Goal: Task Accomplishment & Management: Manage account settings

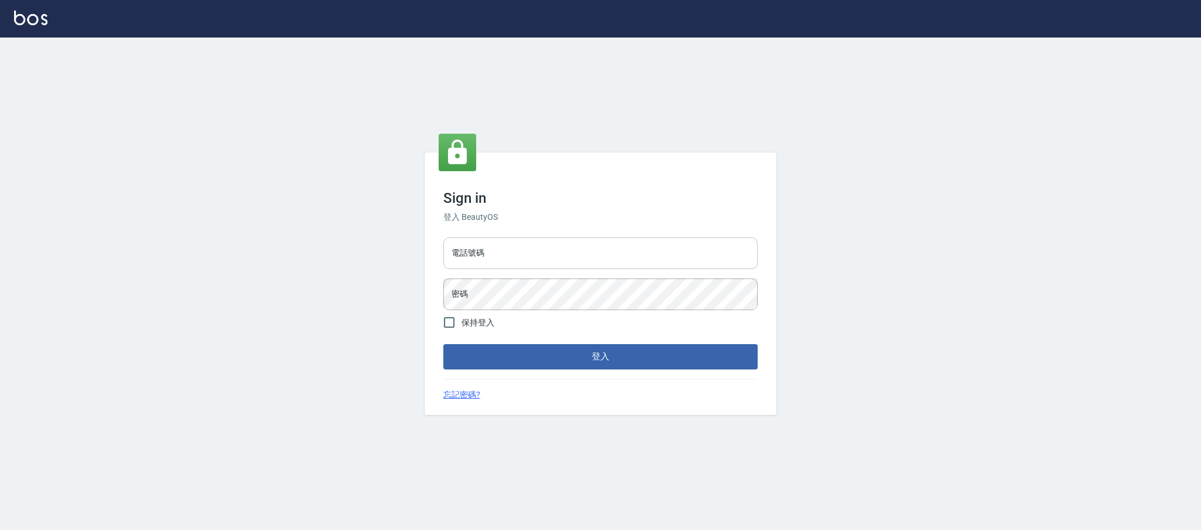
click at [556, 254] on input "電話號碼" at bounding box center [600, 253] width 314 height 32
type input "0225158181"
click at [443, 344] on button "登入" at bounding box center [600, 356] width 314 height 25
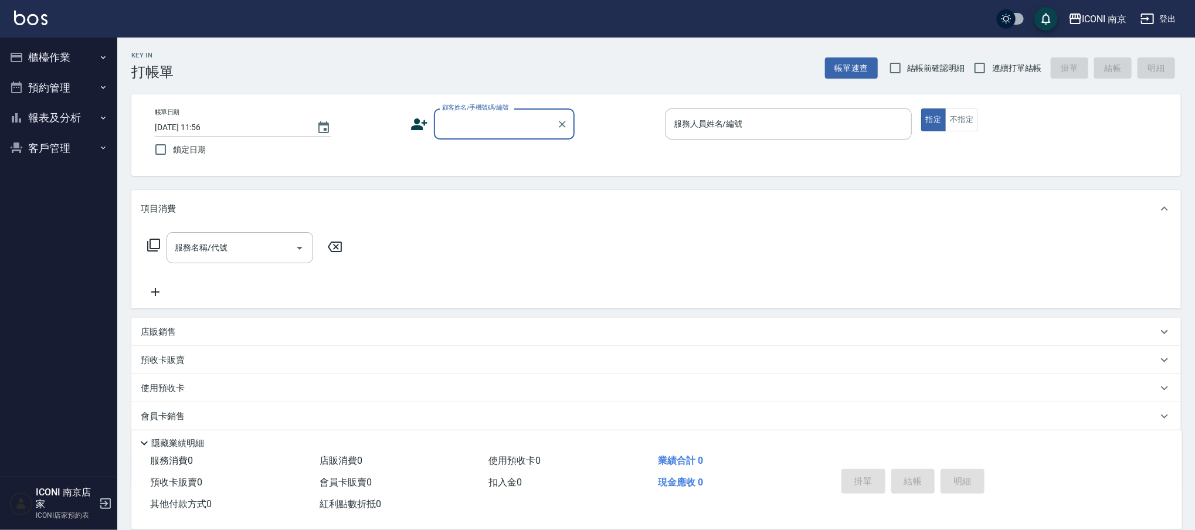
click at [49, 90] on button "預約管理" at bounding box center [59, 88] width 108 height 30
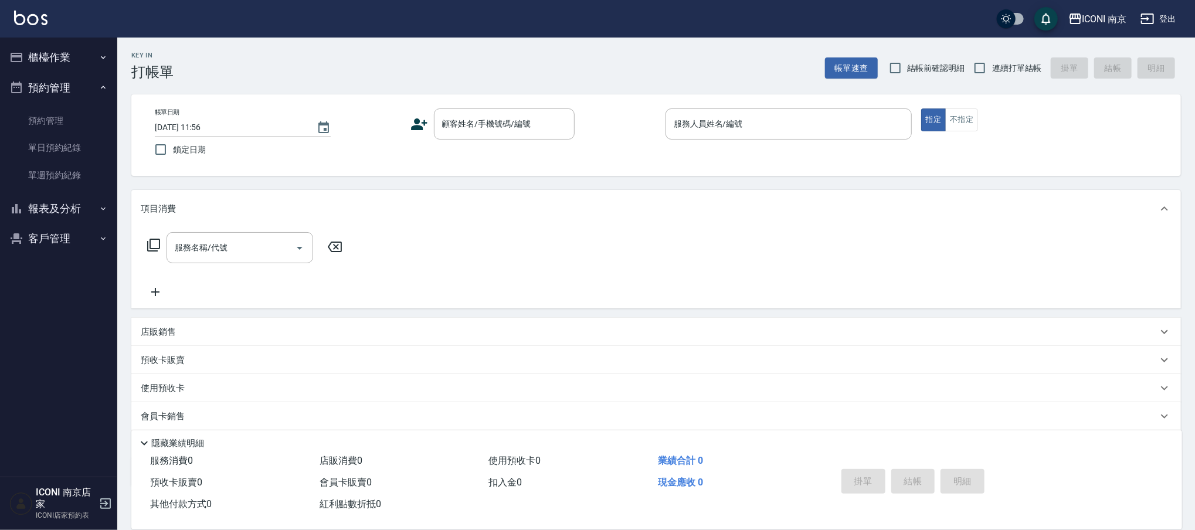
click at [70, 234] on button "客戶管理" at bounding box center [59, 238] width 108 height 30
click at [58, 276] on link "客戶列表" at bounding box center [59, 272] width 108 height 27
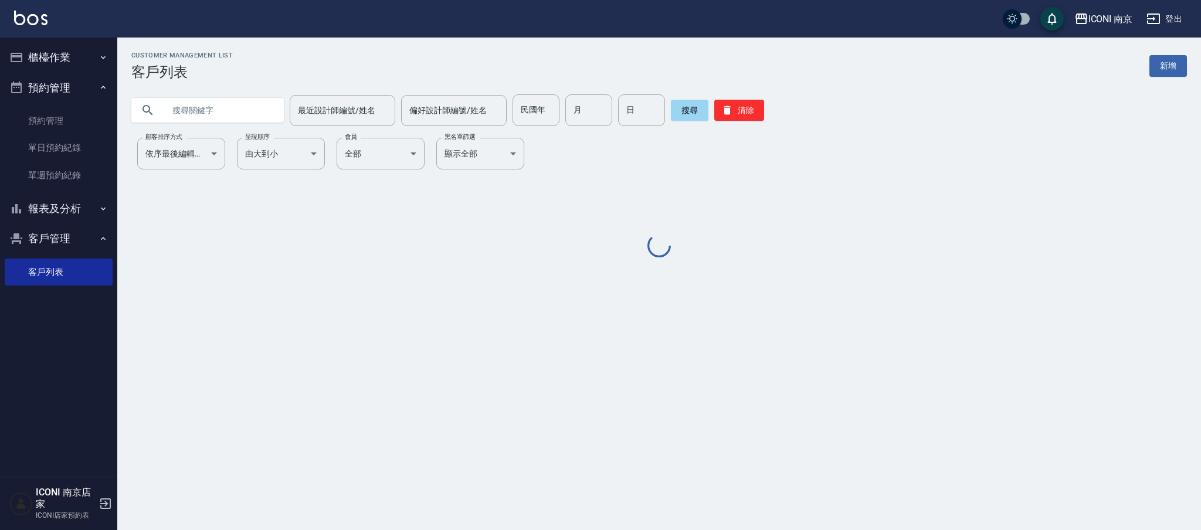
click at [227, 106] on input "text" at bounding box center [219, 110] width 110 height 32
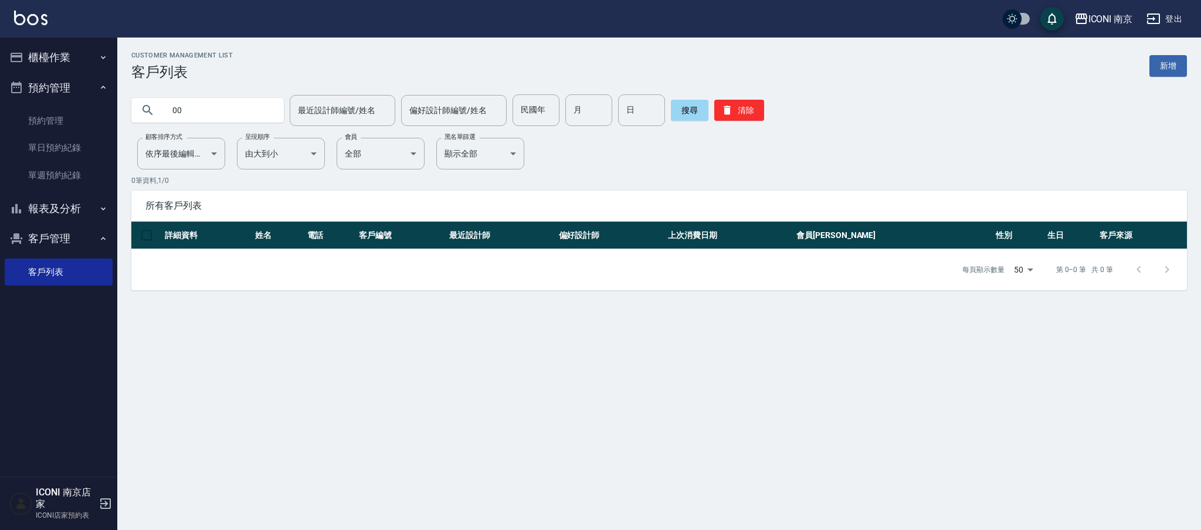
type input "0"
type input "0908030737"
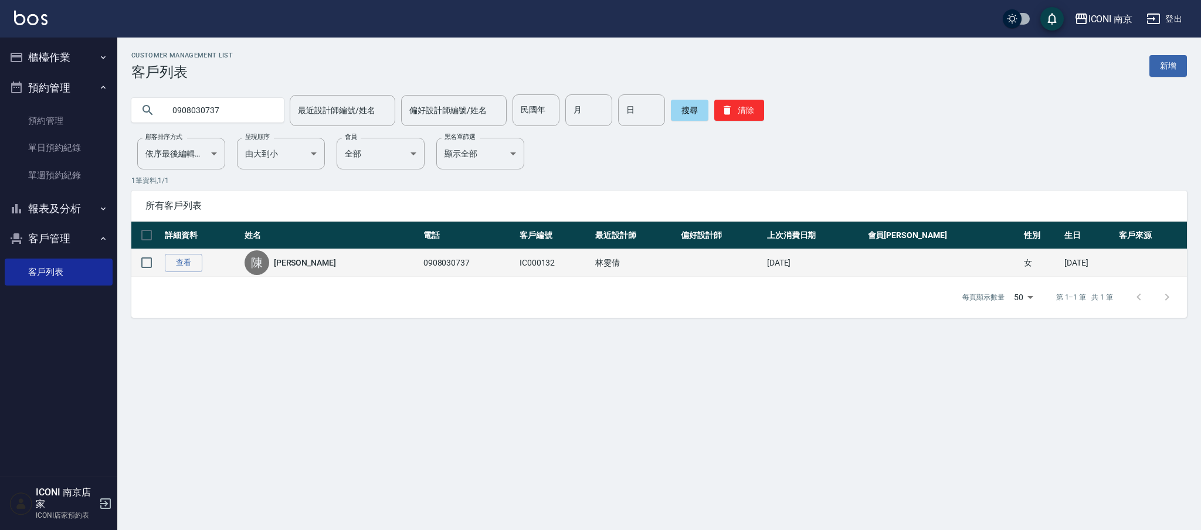
click at [295, 262] on link "[PERSON_NAME]" at bounding box center [305, 263] width 62 height 12
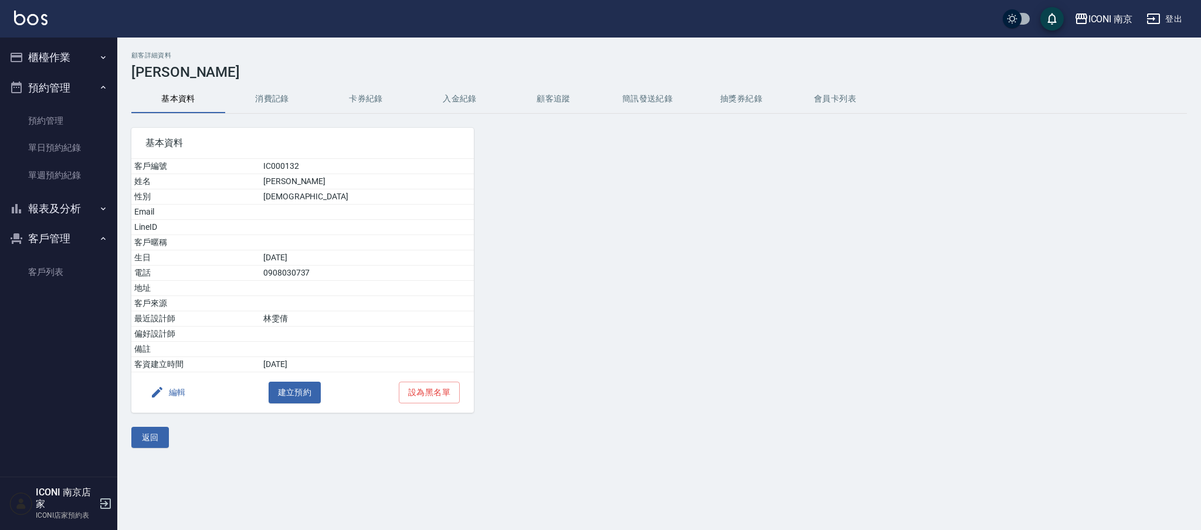
click at [260, 104] on button "消費記錄" at bounding box center [272, 99] width 94 height 28
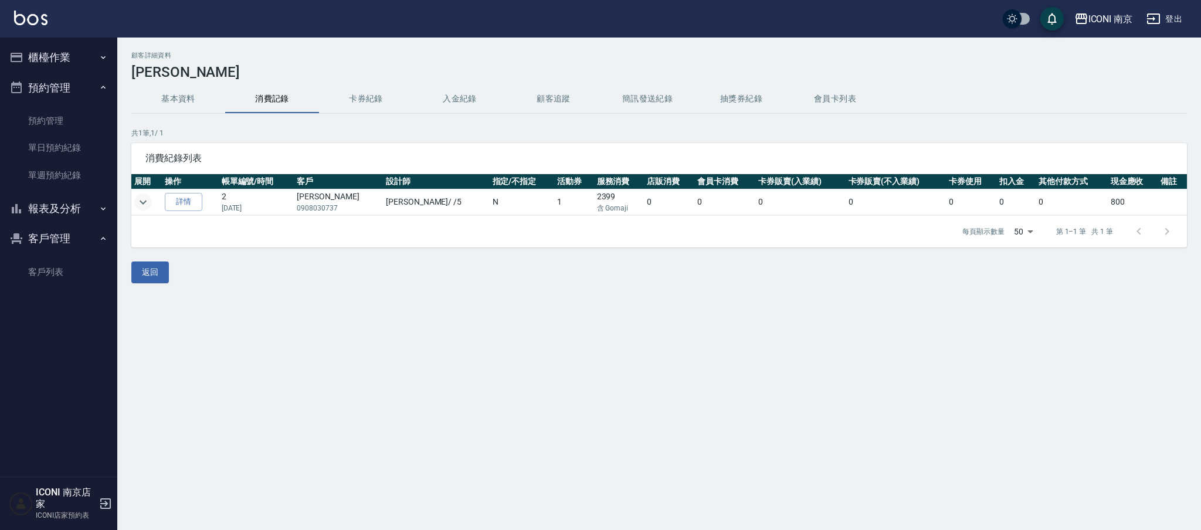
click at [140, 199] on icon "expand row" at bounding box center [143, 202] width 14 height 14
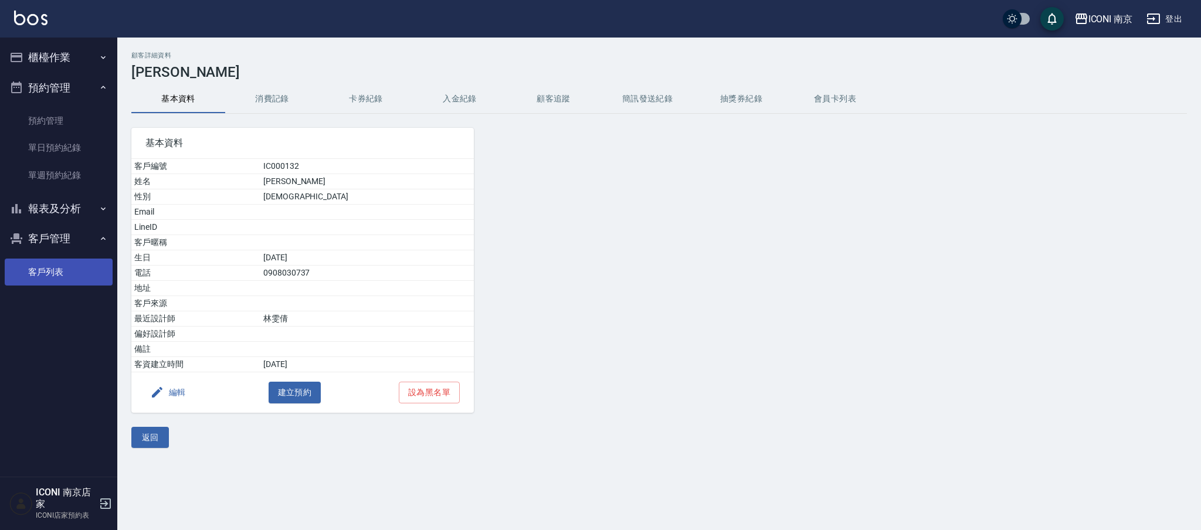
click at [55, 273] on link "客戶列表" at bounding box center [59, 272] width 108 height 27
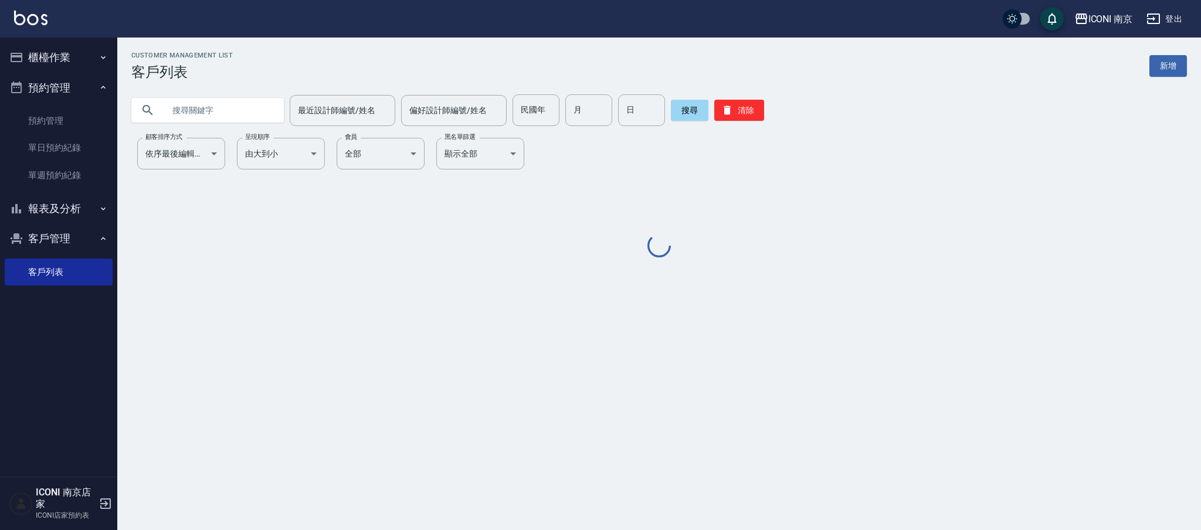
click at [184, 94] on input "text" at bounding box center [219, 110] width 110 height 32
click at [186, 118] on input "text" at bounding box center [219, 110] width 110 height 32
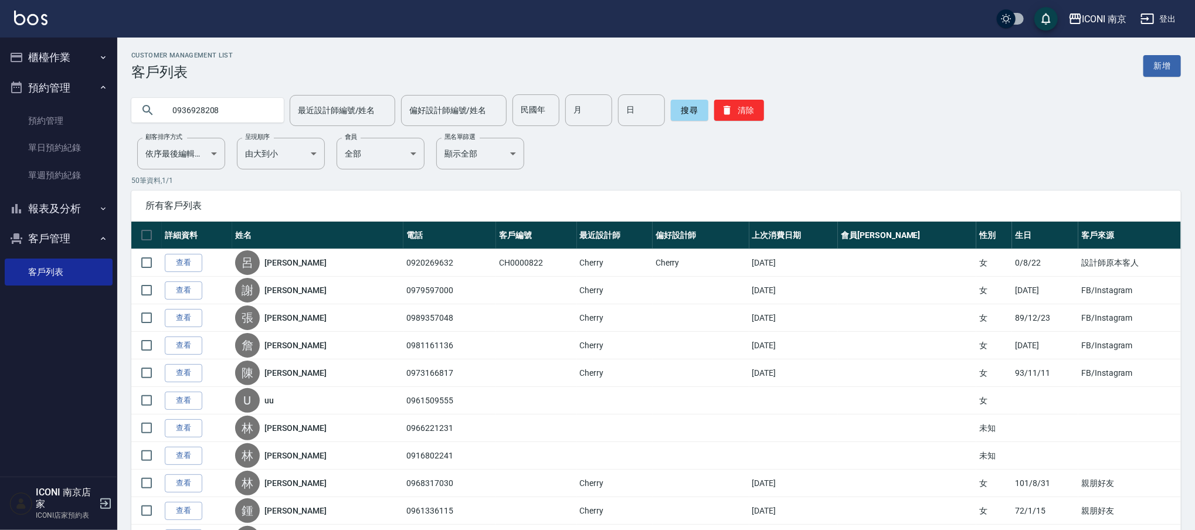
type input "0936928208"
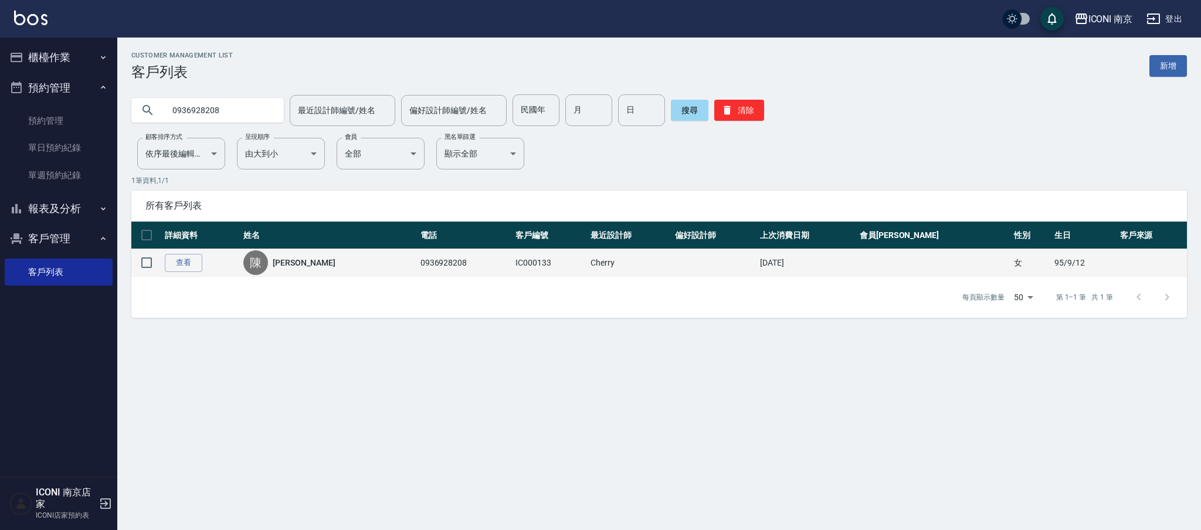
click at [316, 260] on div "[PERSON_NAME]" at bounding box center [328, 262] width 171 height 25
click at [308, 260] on link "[PERSON_NAME]" at bounding box center [304, 263] width 62 height 12
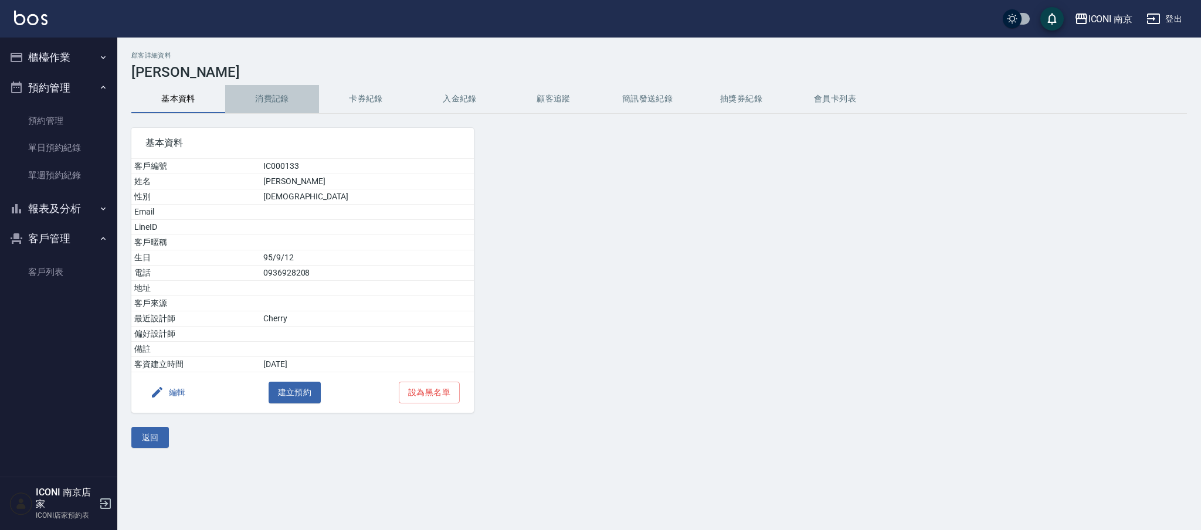
click at [269, 101] on button "消費記錄" at bounding box center [272, 99] width 94 height 28
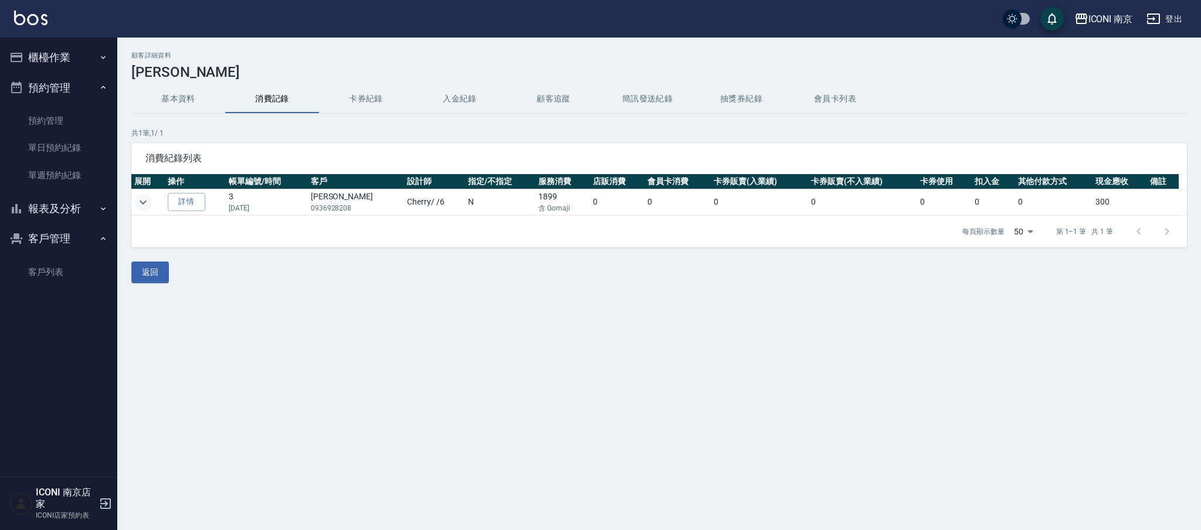
click at [141, 205] on icon "expand row" at bounding box center [143, 202] width 14 height 14
